Goal: Navigation & Orientation: Find specific page/section

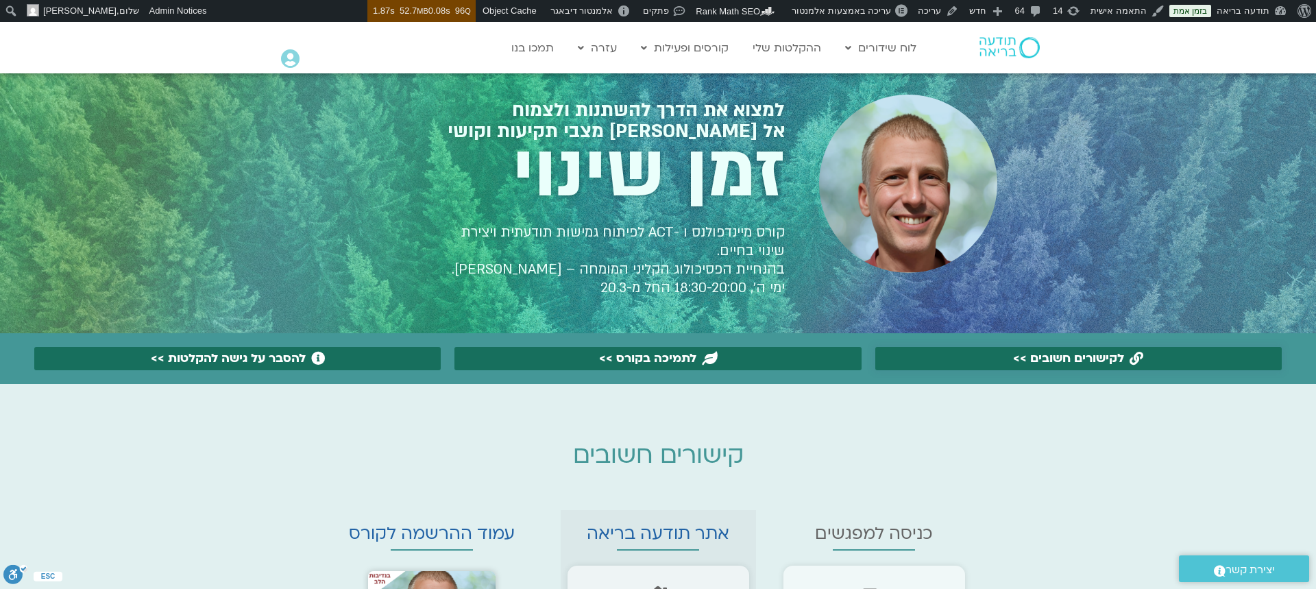
click at [948, 354] on span "לקישורים חשובים >>" at bounding box center [1078, 359] width 372 height 14
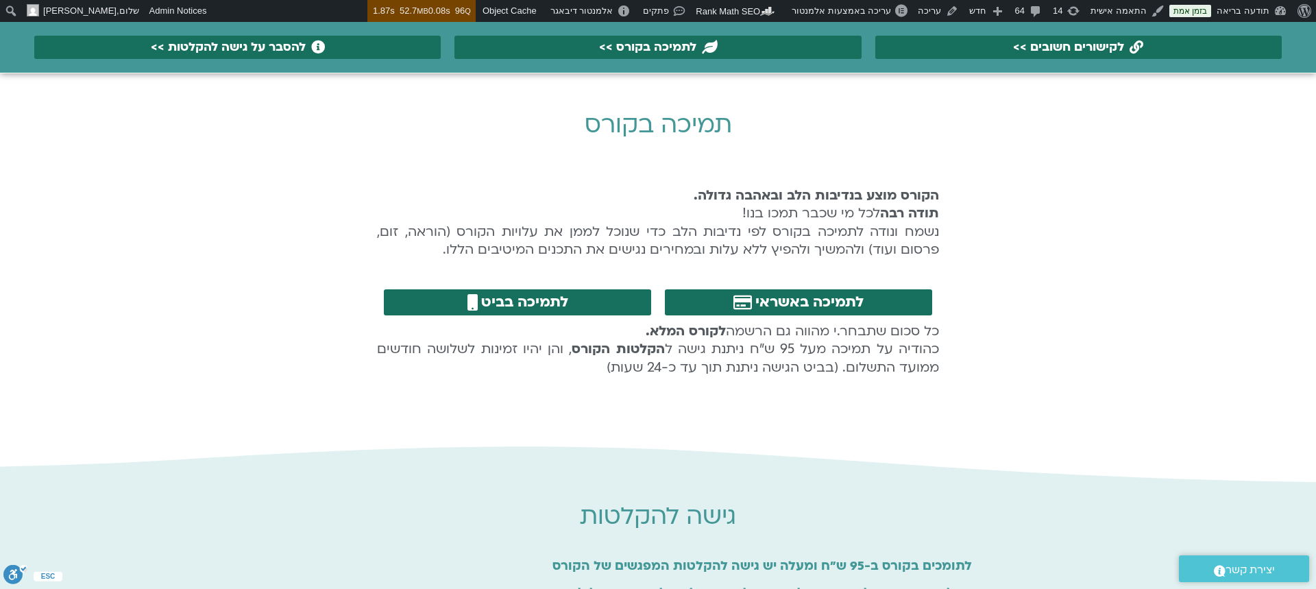
scroll to position [797, 0]
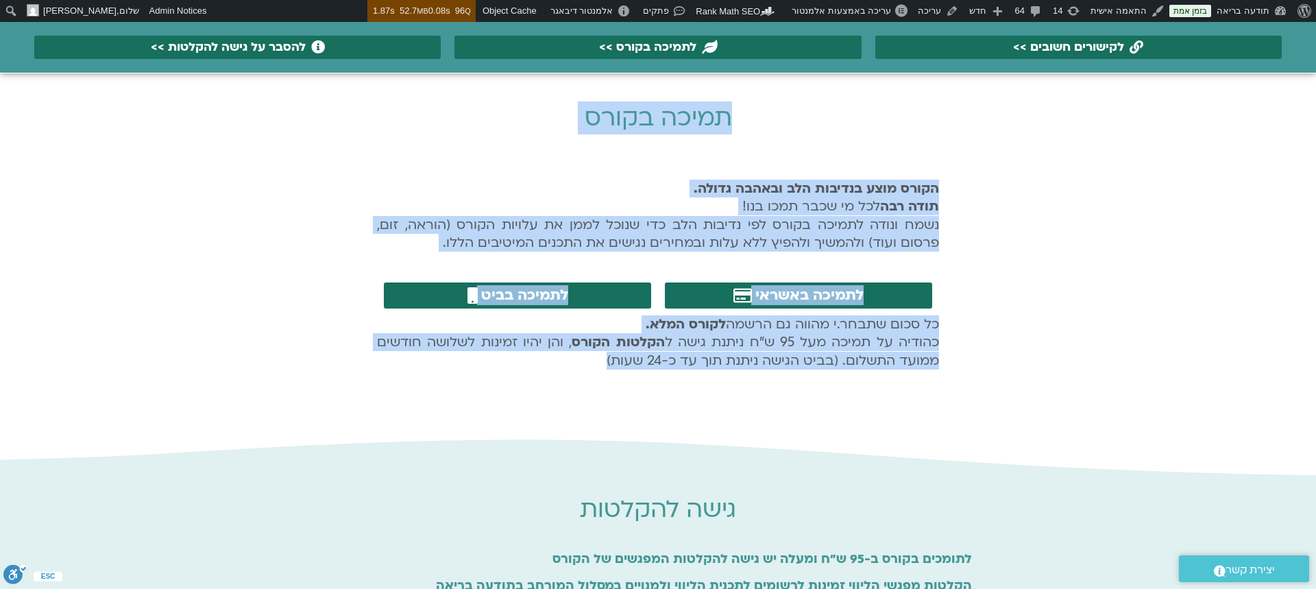
drag, startPoint x: 735, startPoint y: 112, endPoint x: 545, endPoint y: 358, distance: 310.3
click at [545, 358] on div "למצוא את הדרך להשתנות ולצמוח אל [PERSON_NAME] מצבי תקיעות וקושי זמן שינוי קורס …" at bounding box center [658, 204] width 1316 height 1857
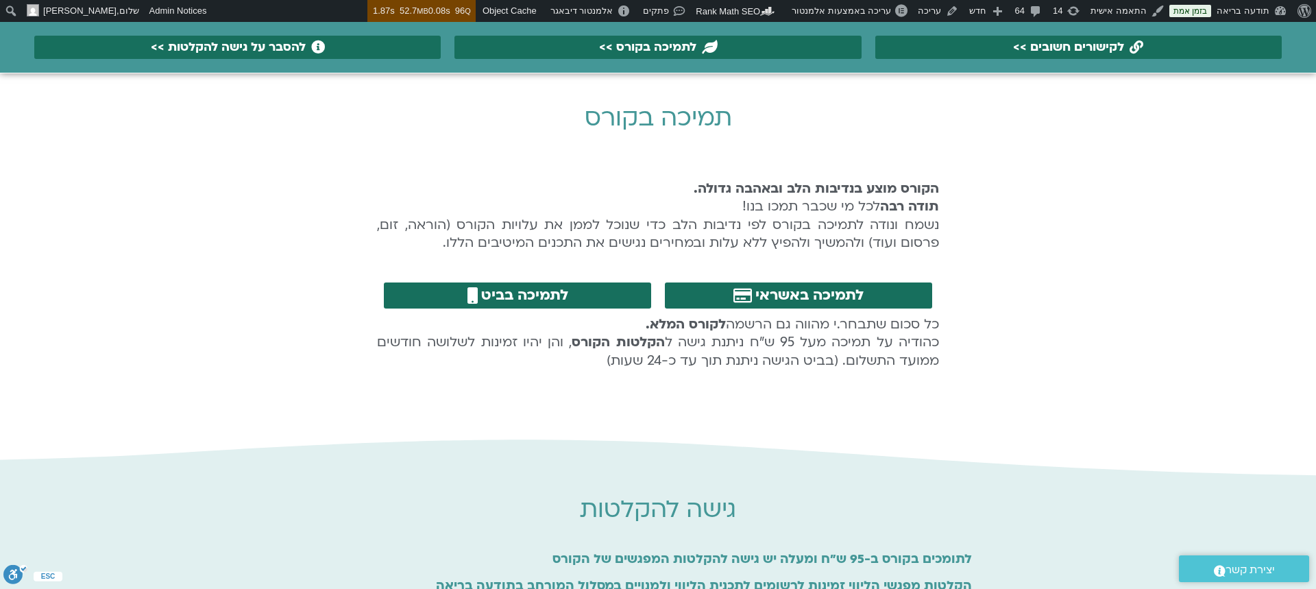
click at [764, 234] on p "הקורס מוצע בנדיבות הלב ובאהבה גדולה. תודה רבה לכל מי שכבר תמכו בנו! נשמח ונודה …" at bounding box center [658, 216] width 562 height 73
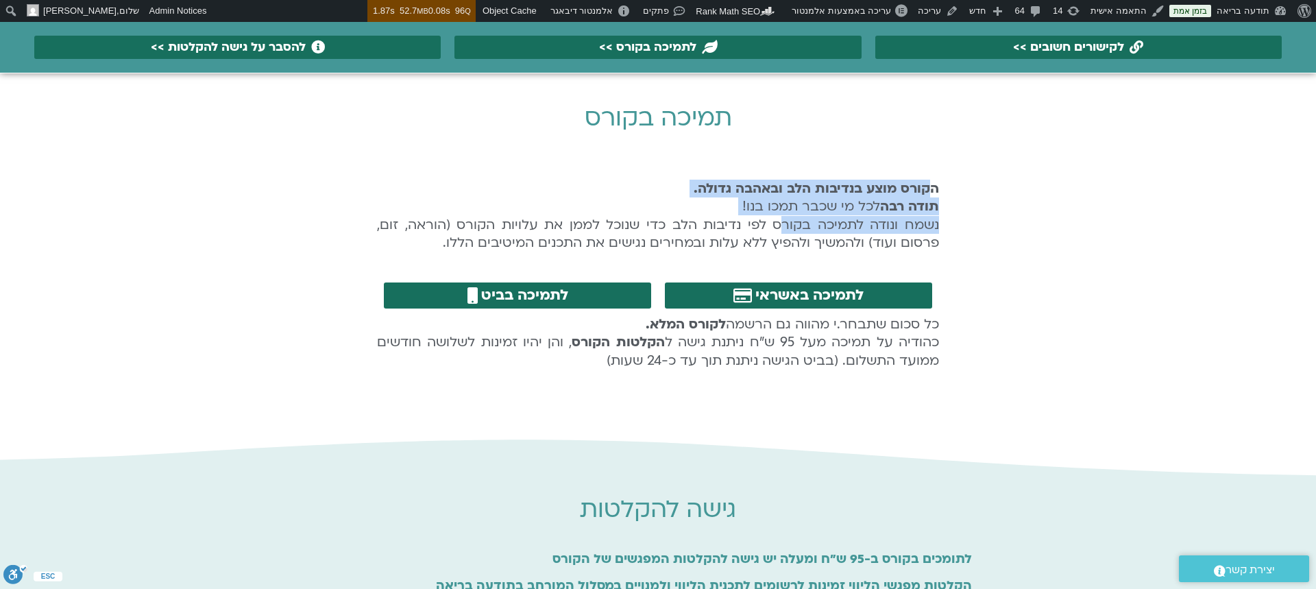
drag, startPoint x: 867, startPoint y: 199, endPoint x: 771, endPoint y: 227, distance: 100.2
click at [775, 224] on p "הקורס מוצע בנדיבות הלב ובאהבה גדולה. תודה רבה לכל מי שכבר תמכו בנו! נשמח ונודה …" at bounding box center [658, 216] width 562 height 73
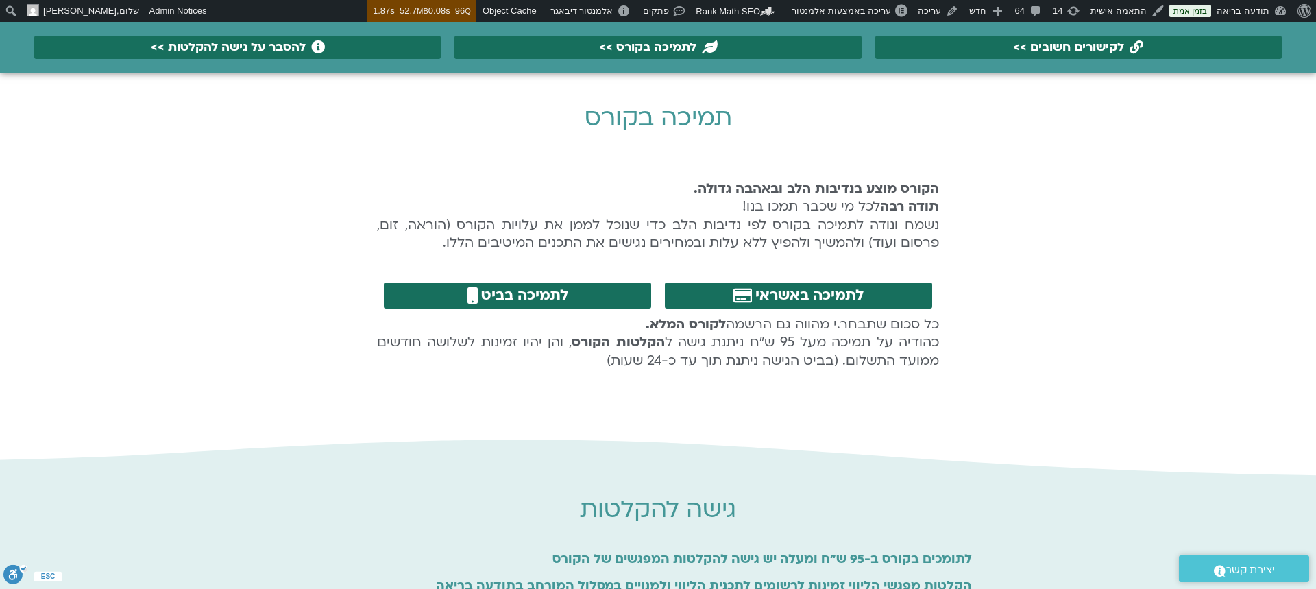
click at [976, 218] on div at bounding box center [658, 295] width 1316 height 286
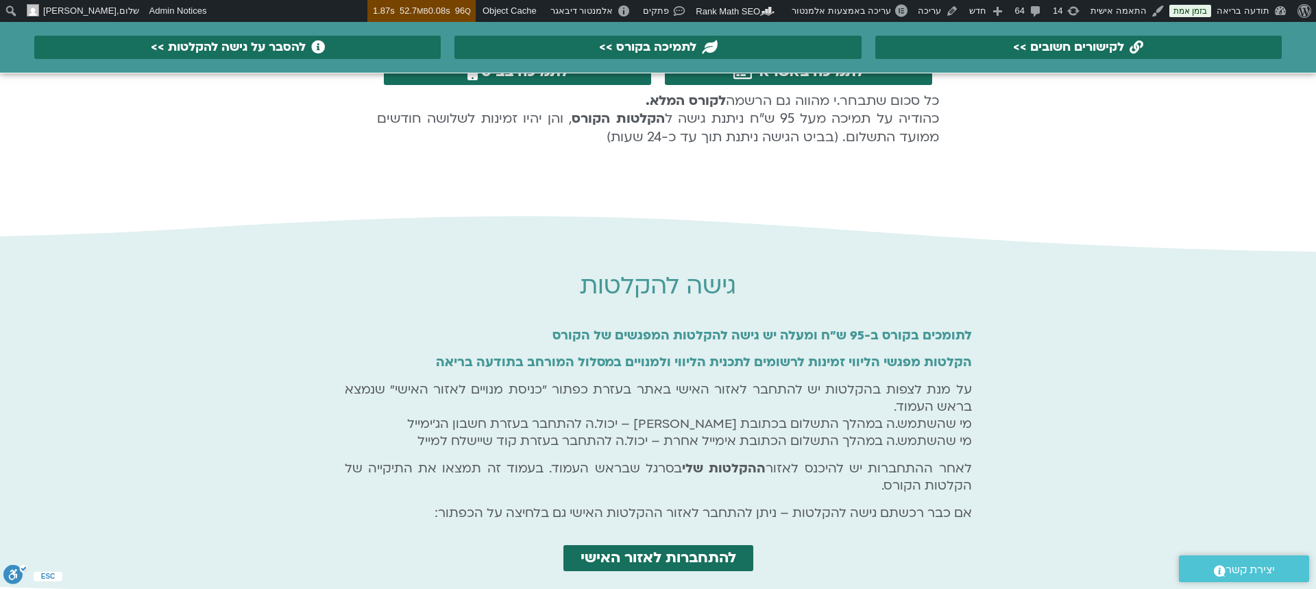
scroll to position [1027, 0]
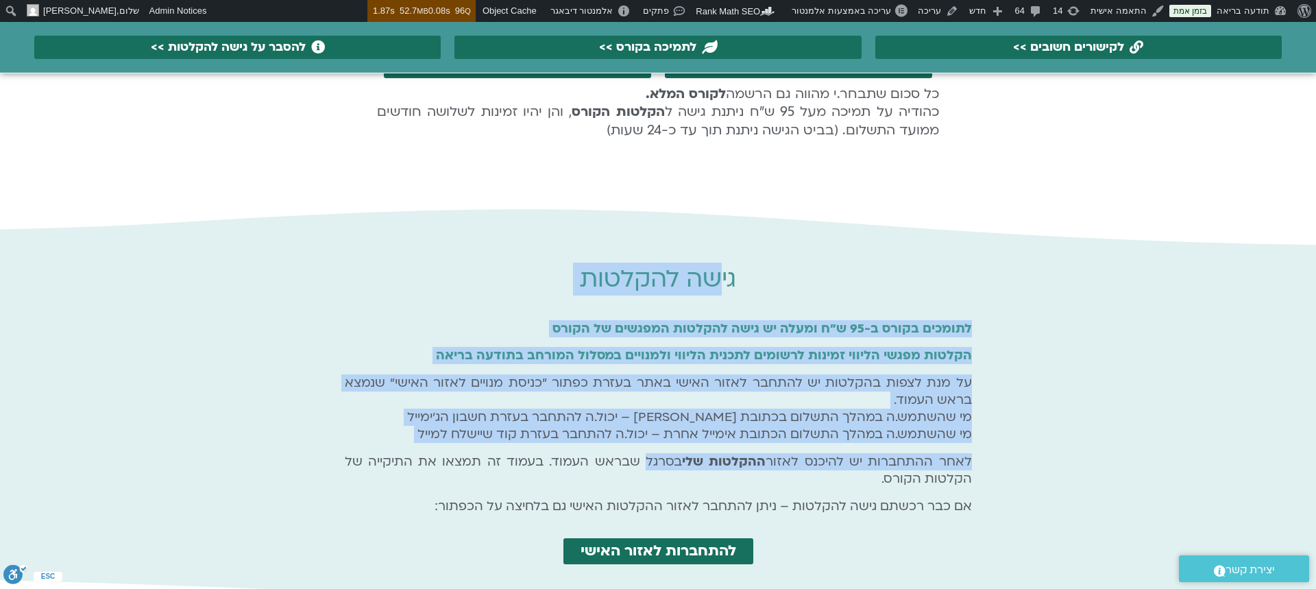
drag, startPoint x: 723, startPoint y: 282, endPoint x: 647, endPoint y: 460, distance: 193.1
click at [647, 458] on div "גישה להקלטות לתומכים בקורס ב-95 ש"ח ומעלה יש גישה להקלטות המפגשים של הקורס הקלט…" at bounding box center [658, 399] width 641 height 343
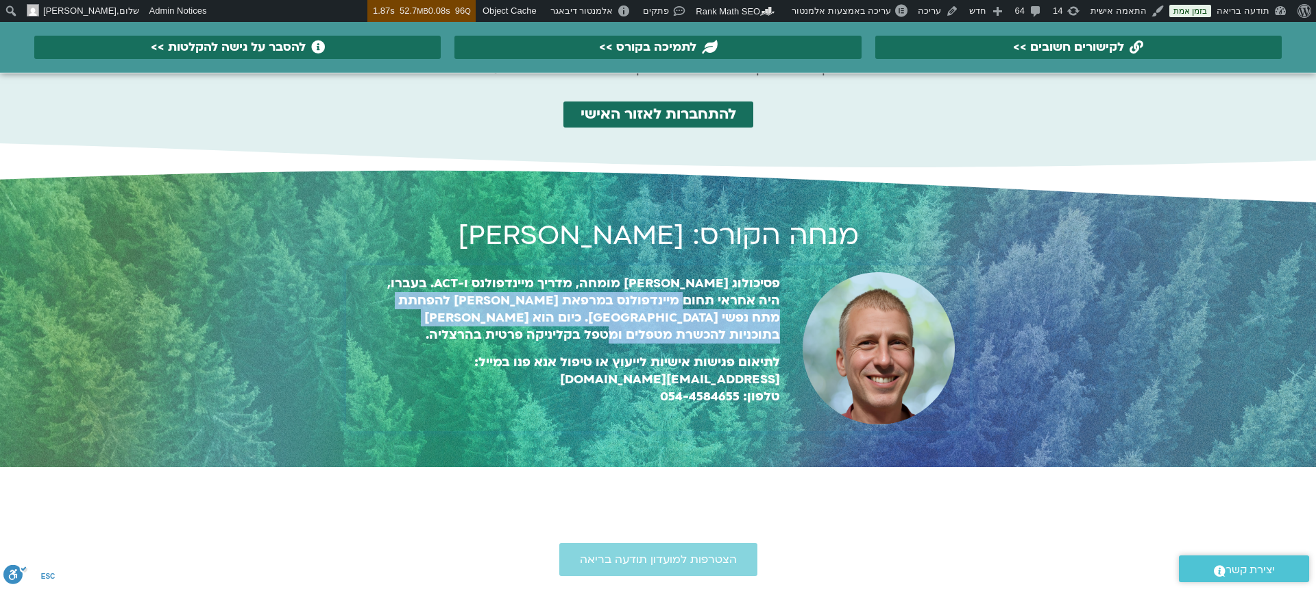
drag, startPoint x: 702, startPoint y: 298, endPoint x: 673, endPoint y: 345, distance: 54.8
click at [674, 343] on p "פסיכולוג [PERSON_NAME] מומחה, מדריך מיינדפולנס ו-ACT. בעברו, היה אחראי תחום מיי…" at bounding box center [576, 309] width 408 height 69
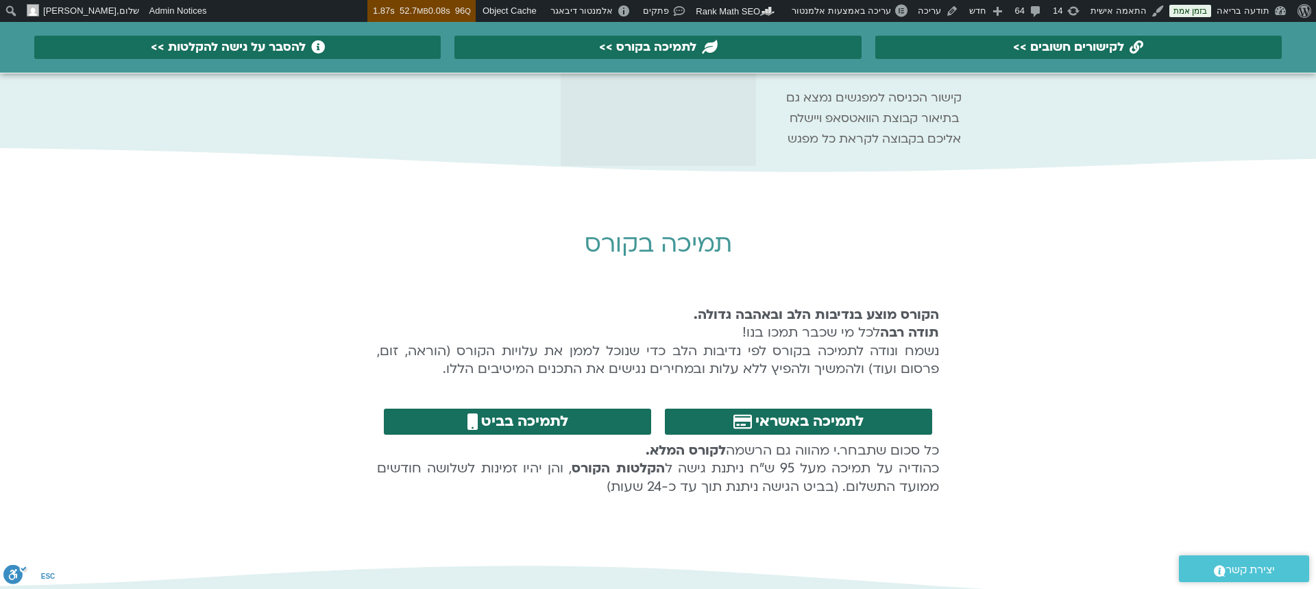
scroll to position [670, 0]
